Goal: Navigation & Orientation: Go to known website

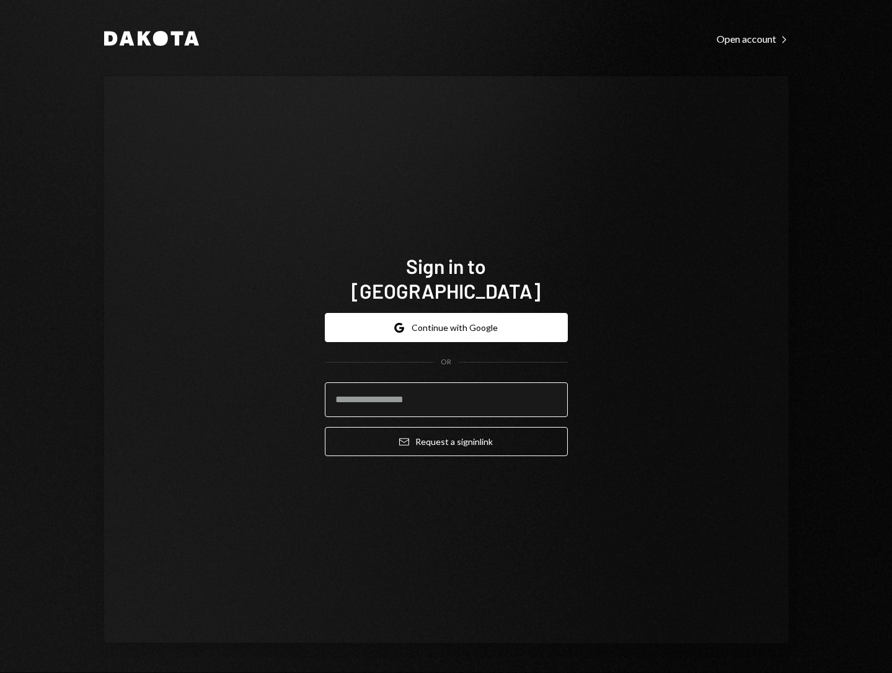
click at [375, 386] on input "email" at bounding box center [446, 399] width 243 height 35
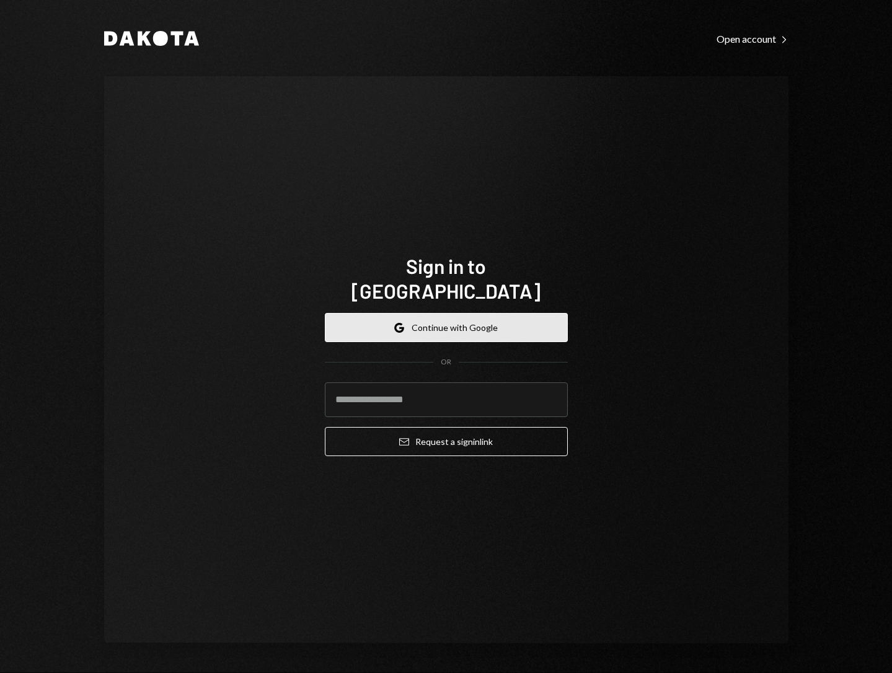
click at [410, 321] on button "Google Continue with Google" at bounding box center [446, 327] width 243 height 29
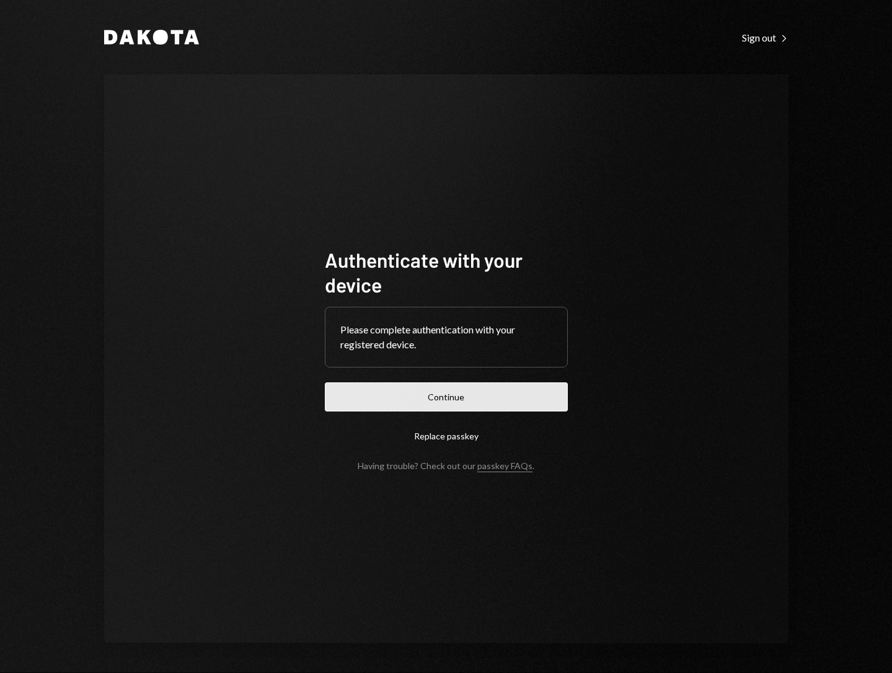
click at [451, 397] on button "Continue" at bounding box center [446, 396] width 243 height 29
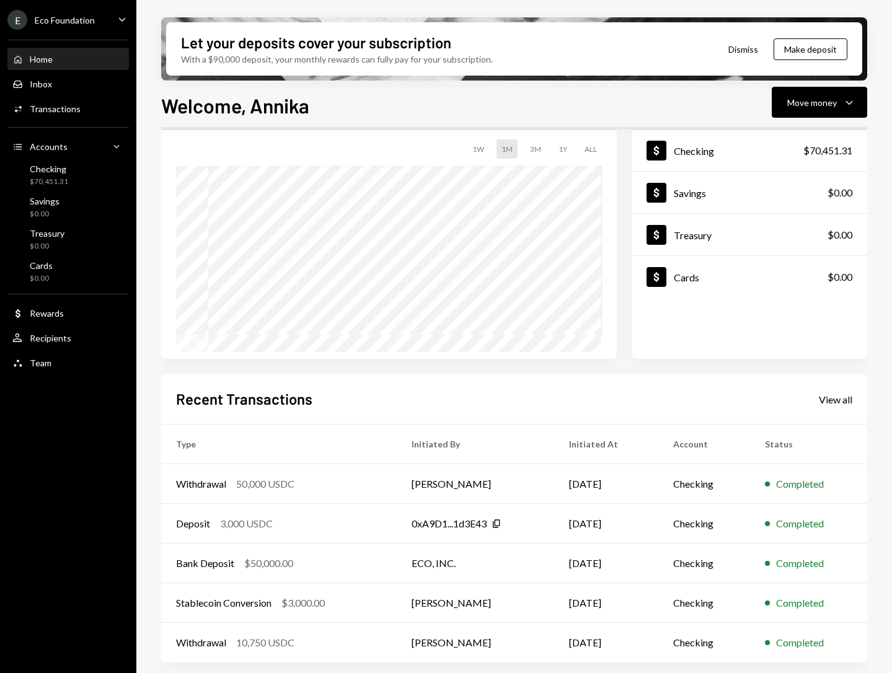
scroll to position [74, 0]
